Goal: Navigation & Orientation: Find specific page/section

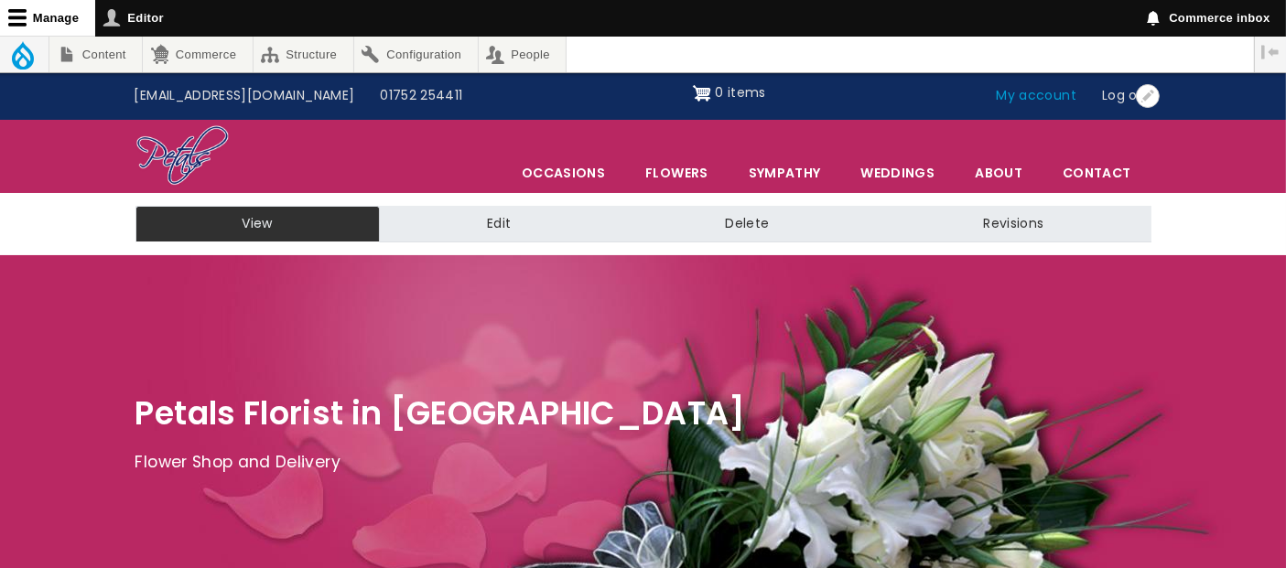
click at [1058, 101] on link "My account" at bounding box center [1037, 96] width 106 height 35
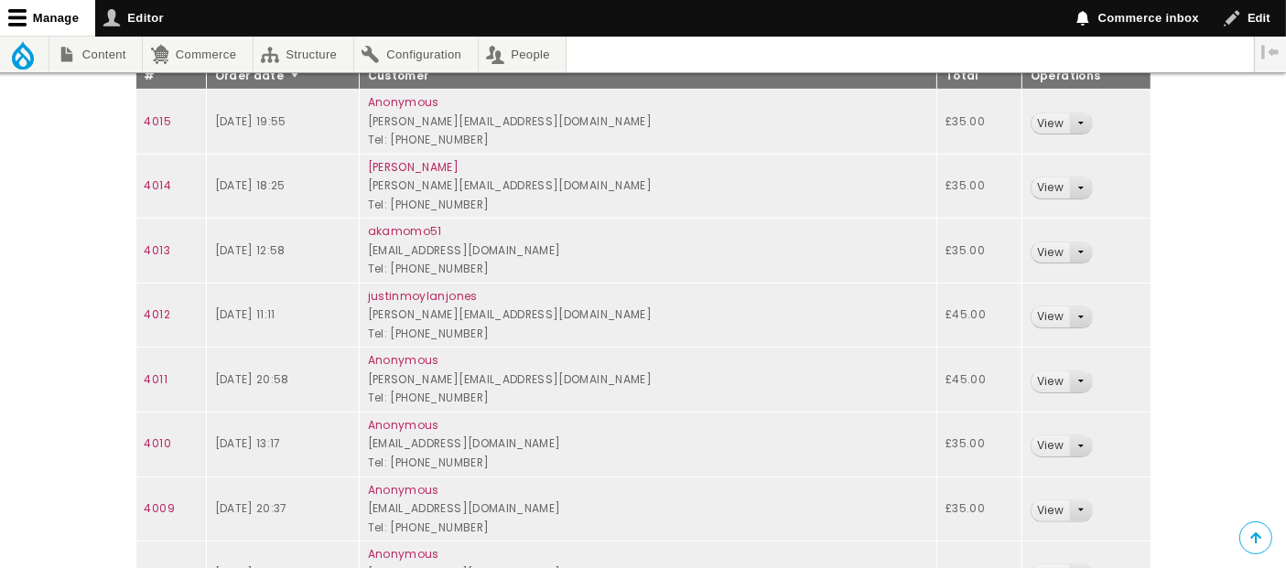
scroll to position [276, 0]
